Goal: Task Accomplishment & Management: Use online tool/utility

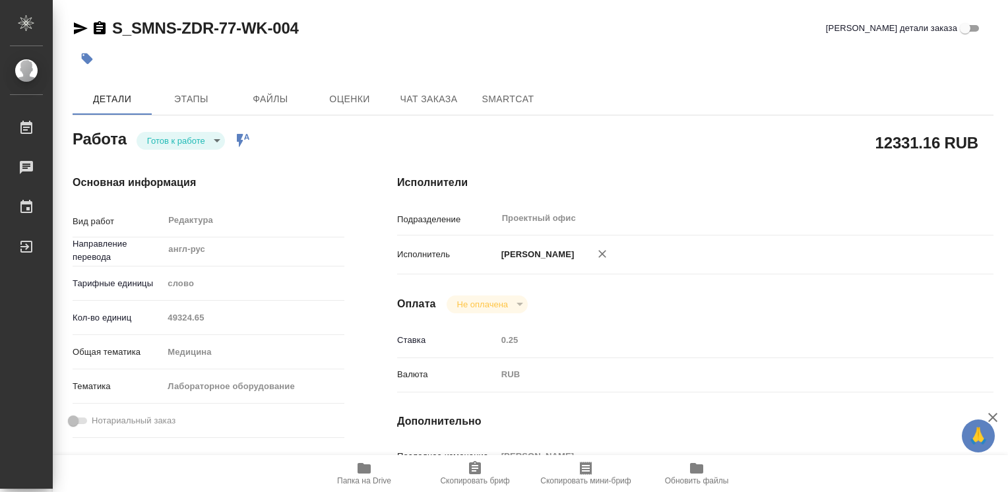
type textarea "x"
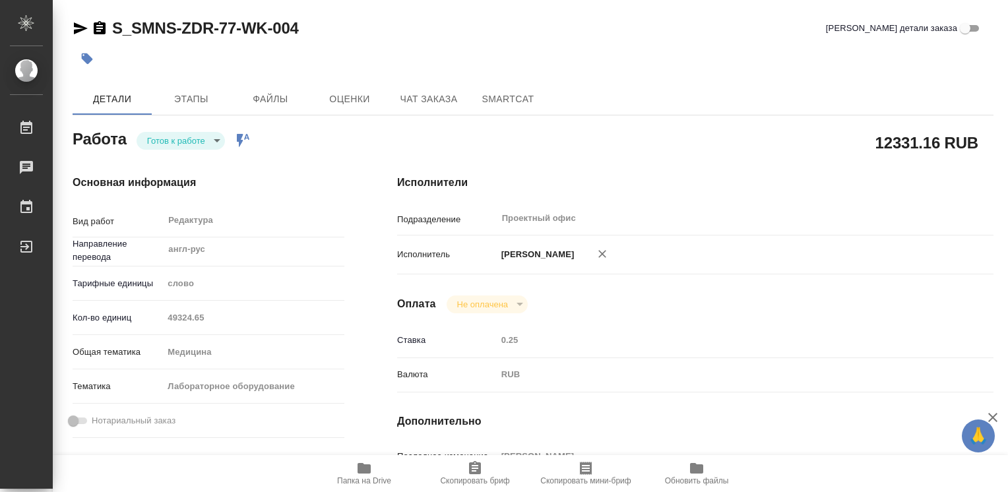
type textarea "x"
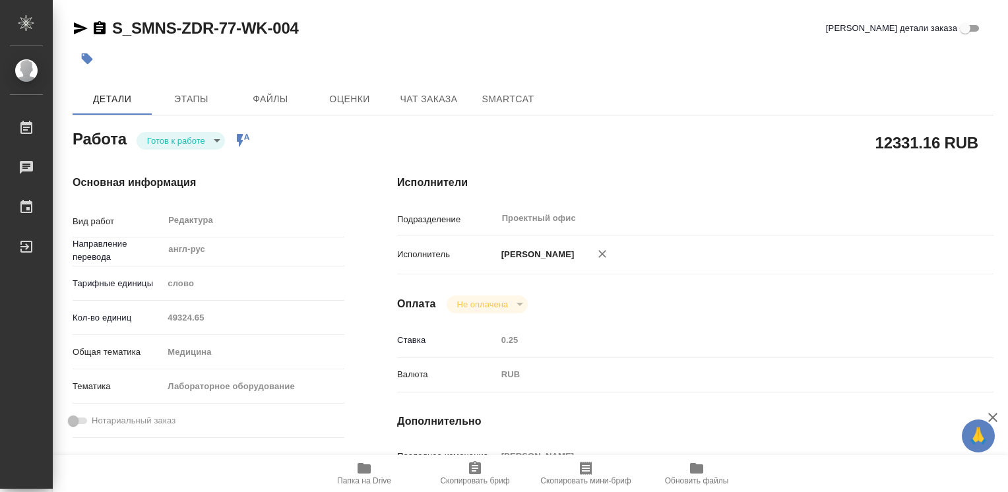
type textarea "x"
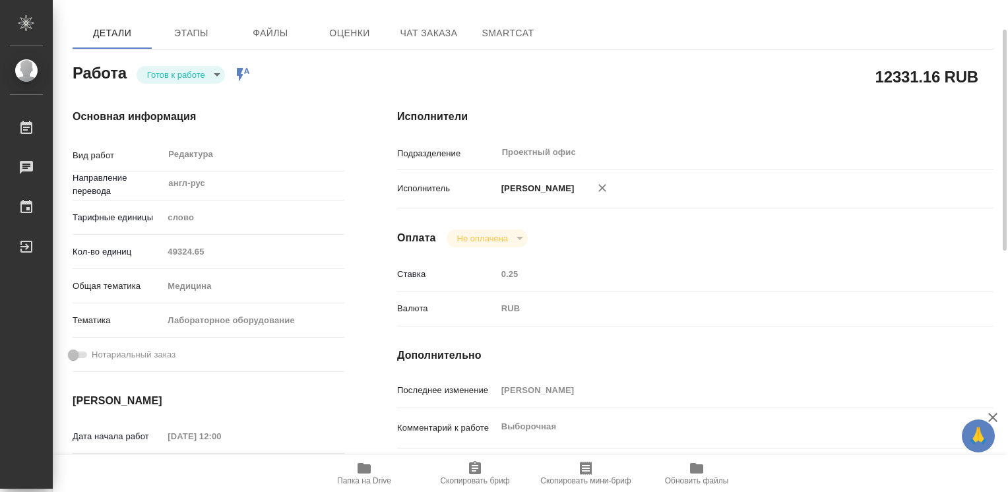
scroll to position [198, 0]
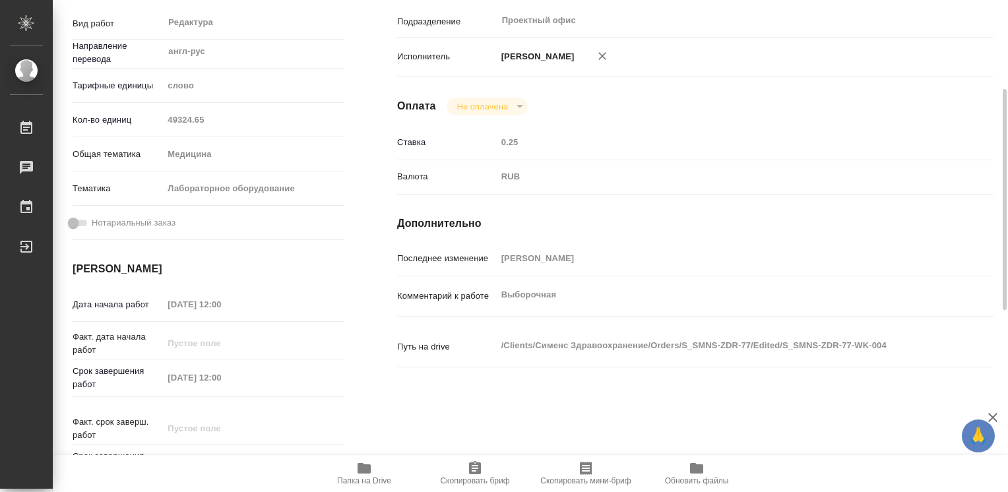
type textarea "x"
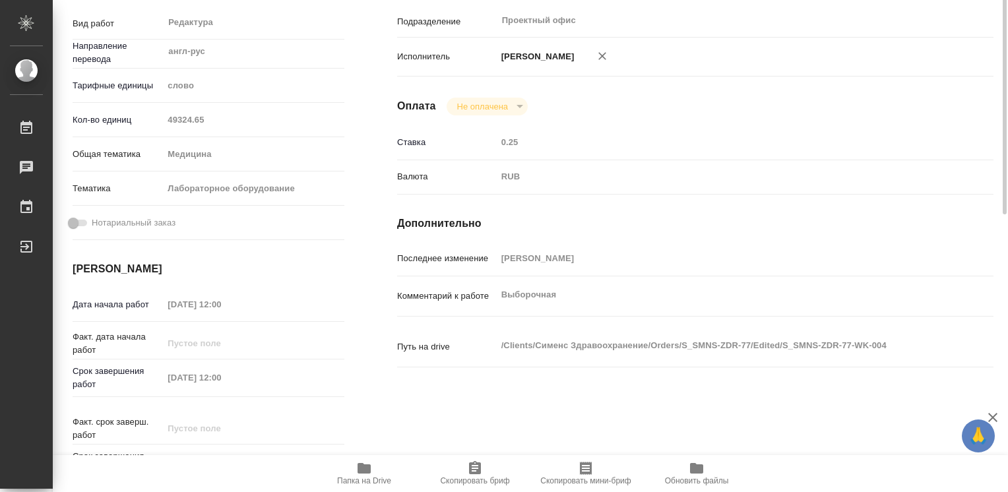
scroll to position [0, 0]
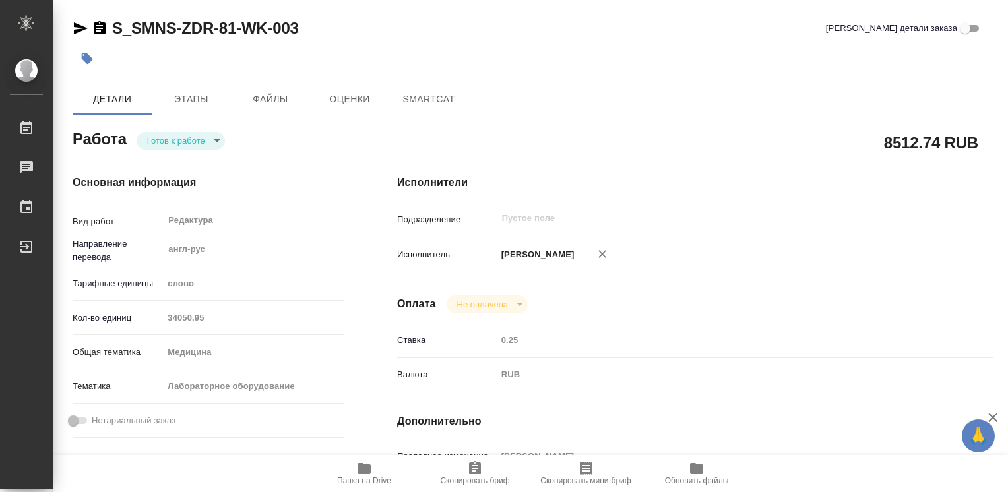
type textarea "x"
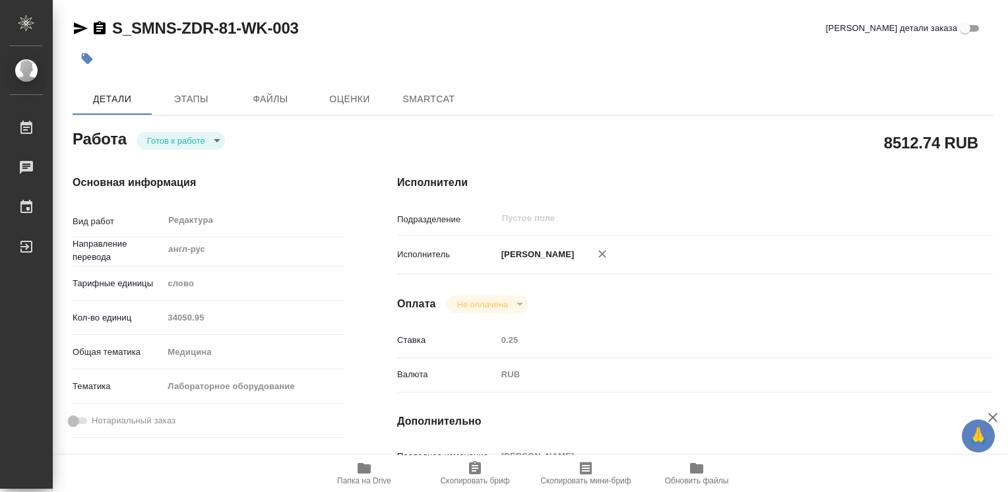
type textarea "x"
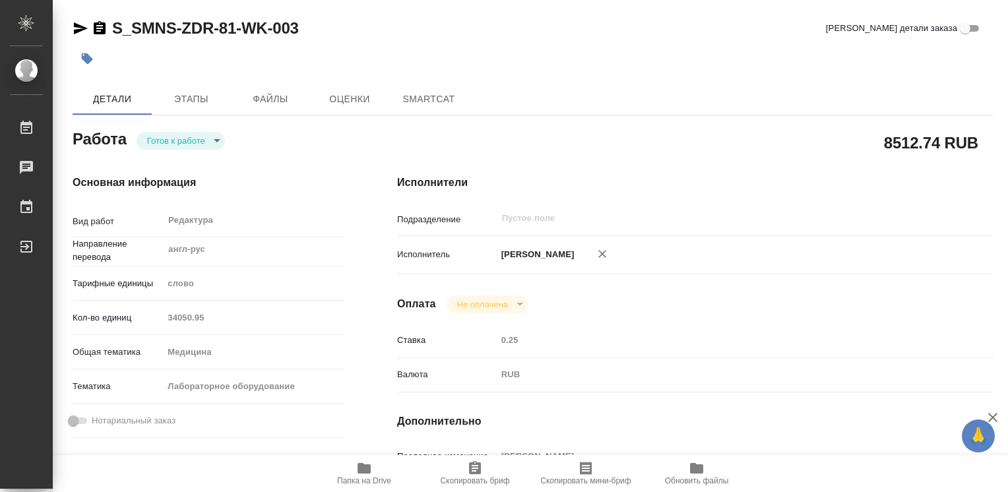
type textarea "x"
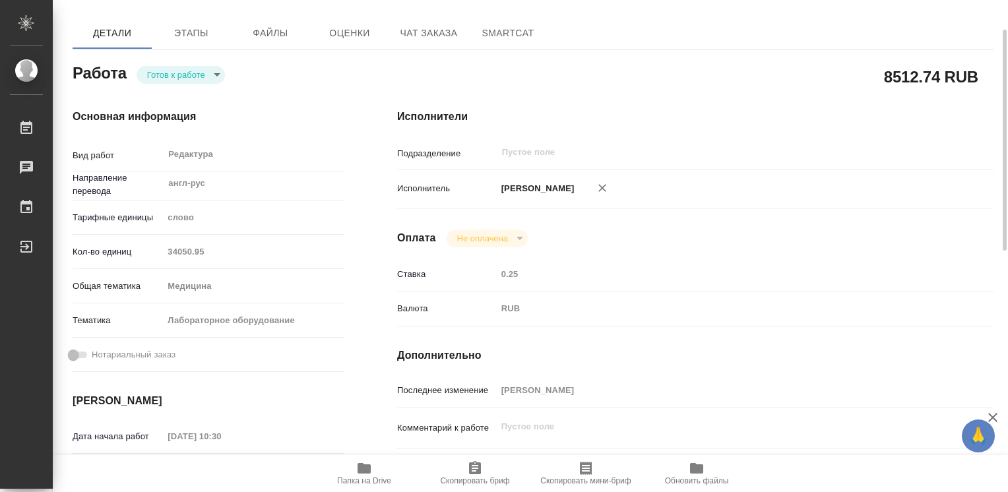
scroll to position [132, 0]
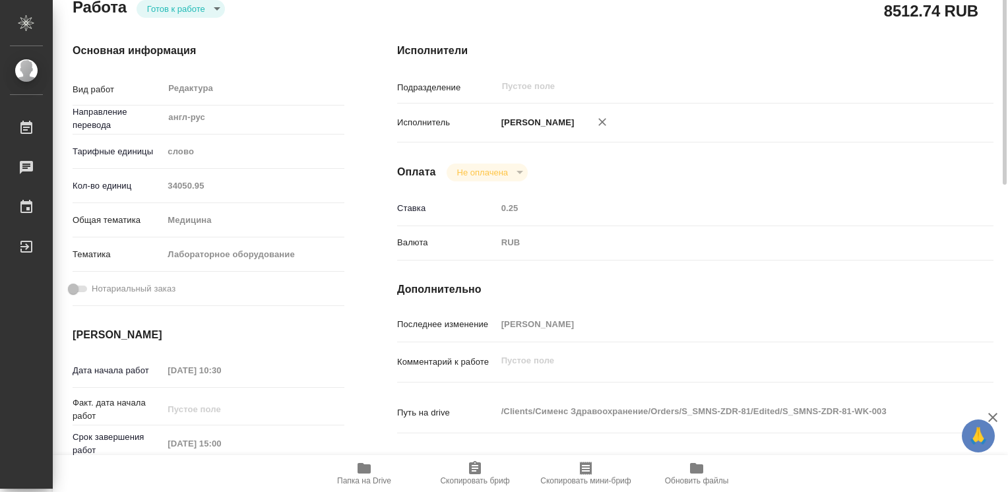
type textarea "x"
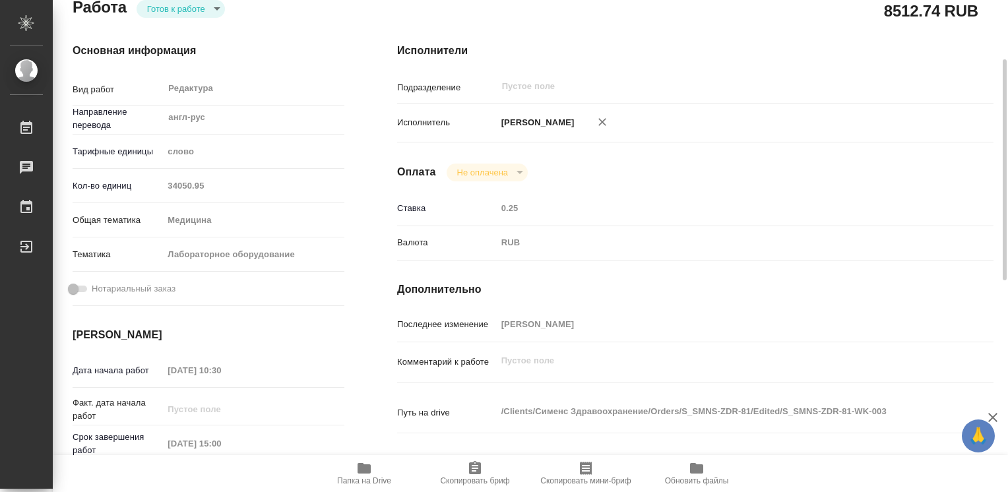
type textarea "x"
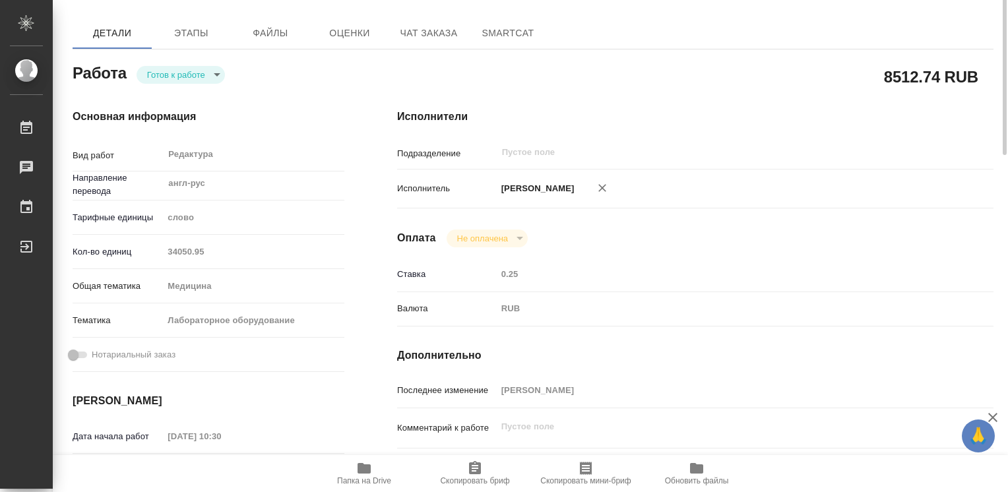
scroll to position [0, 0]
